Goal: Navigation & Orientation: Find specific page/section

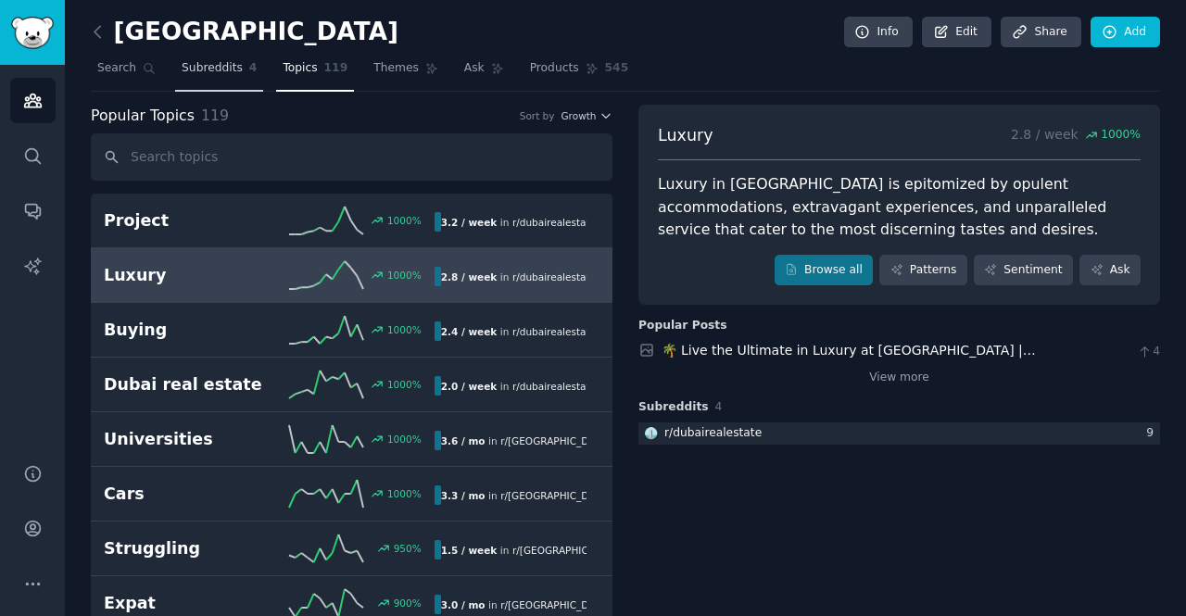
click at [200, 68] on span "Subreddits" at bounding box center [212, 68] width 61 height 17
